Goal: Navigation & Orientation: Find specific page/section

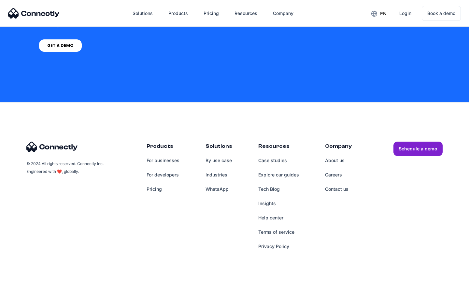
scroll to position [2687, 0]
